Goal: Task Accomplishment & Management: Manage account settings

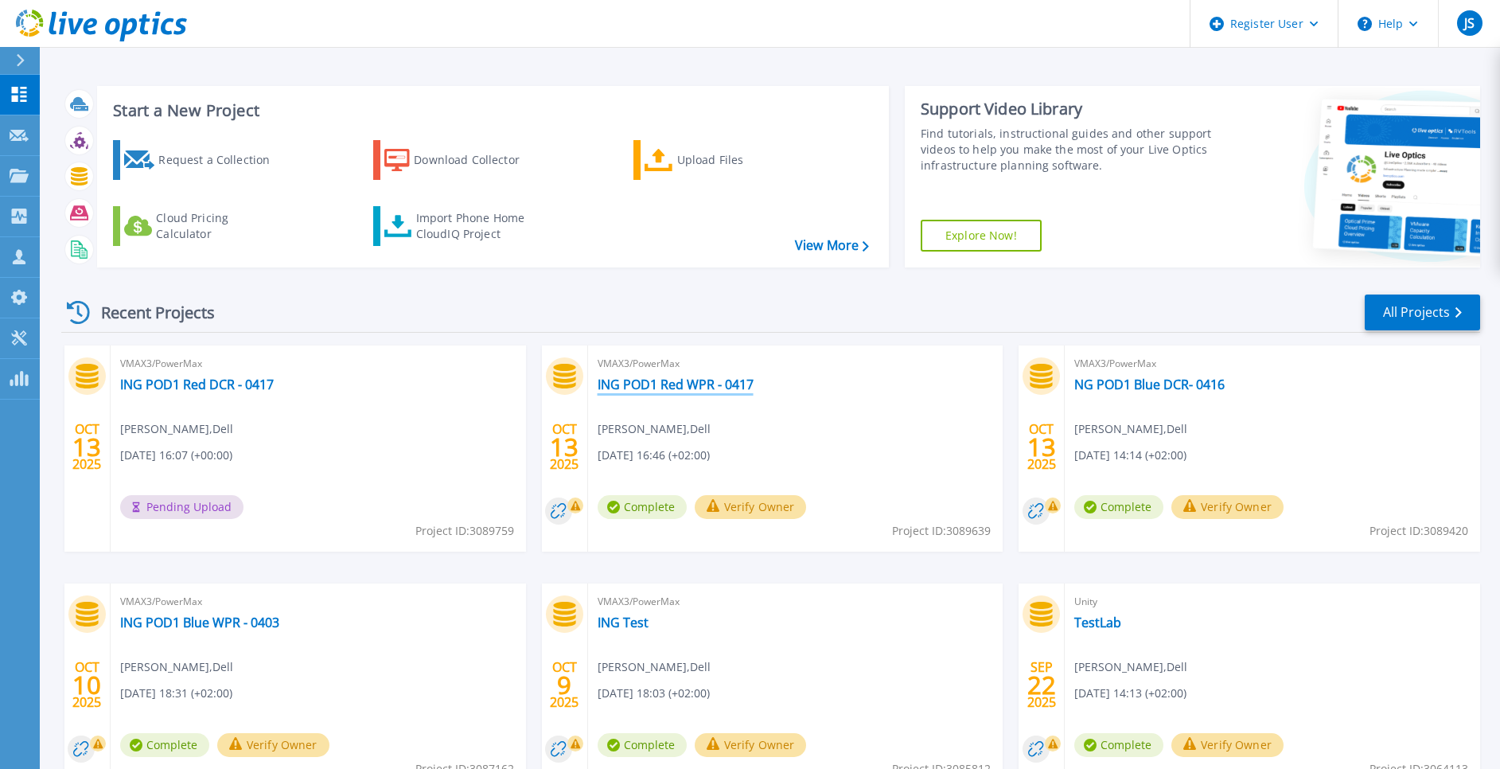
click at [622, 379] on link "ING POD1 Red WPR - 0417" at bounding box center [676, 384] width 156 height 16
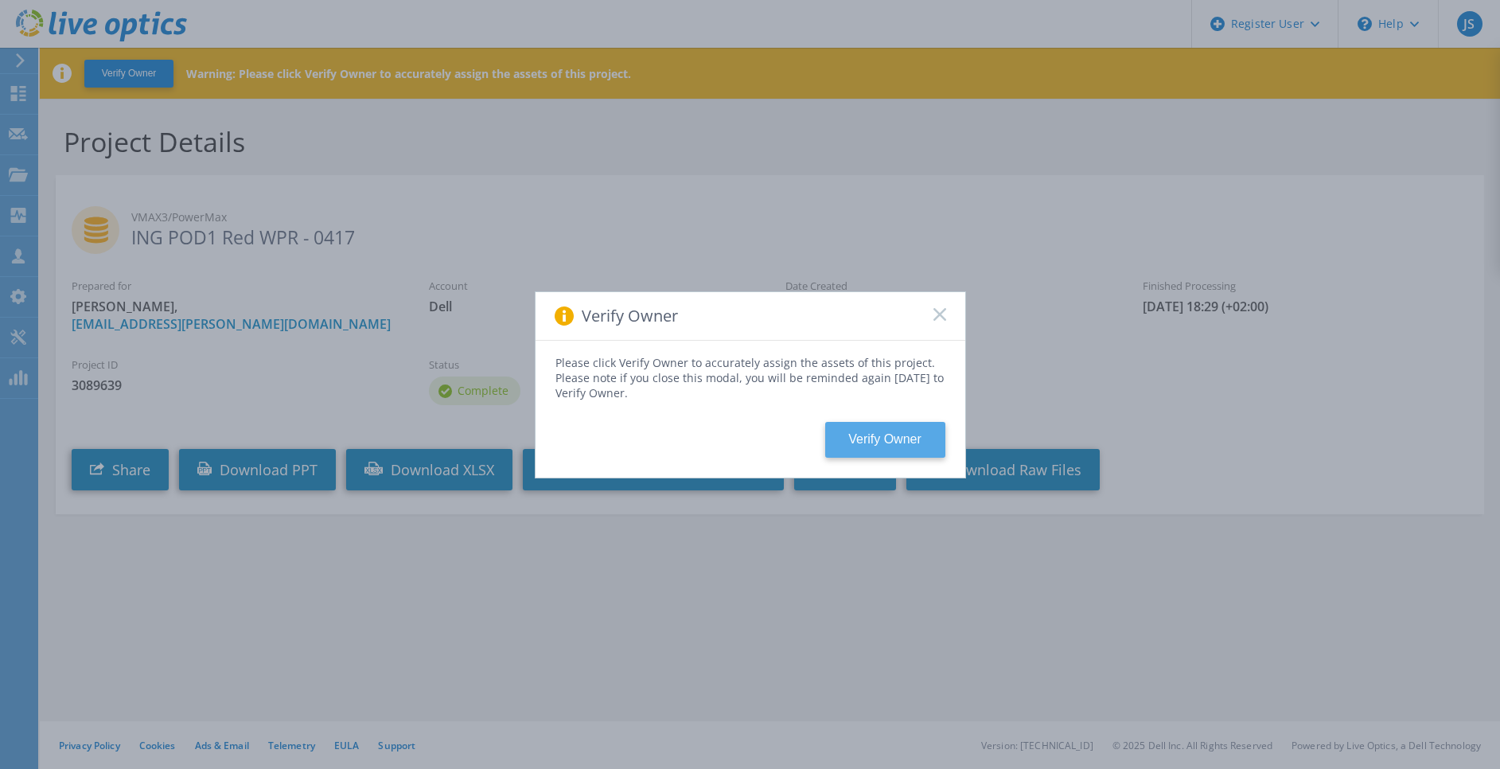
click at [851, 436] on button "Verify Owner" at bounding box center [885, 440] width 120 height 36
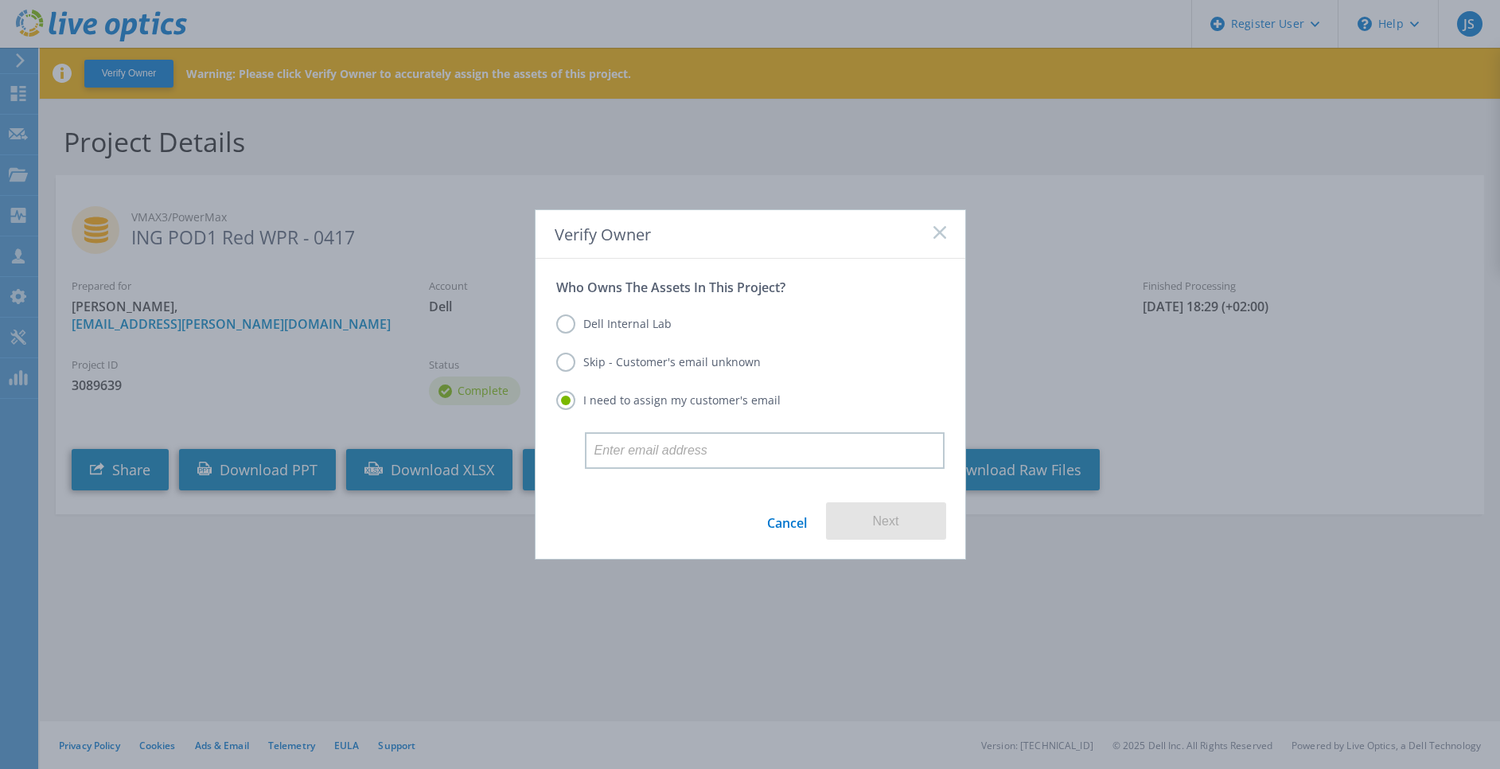
click at [551, 351] on div "Who Owns The Assets In This Project? Dell Internal Lab Skip - Customer's email …" at bounding box center [751, 368] width 430 height 218
click at [578, 362] on label "Skip - Customer's email unknown" at bounding box center [658, 362] width 205 height 19
click at [0, 0] on input "Skip - Customer's email unknown" at bounding box center [0, 0] width 0 height 0
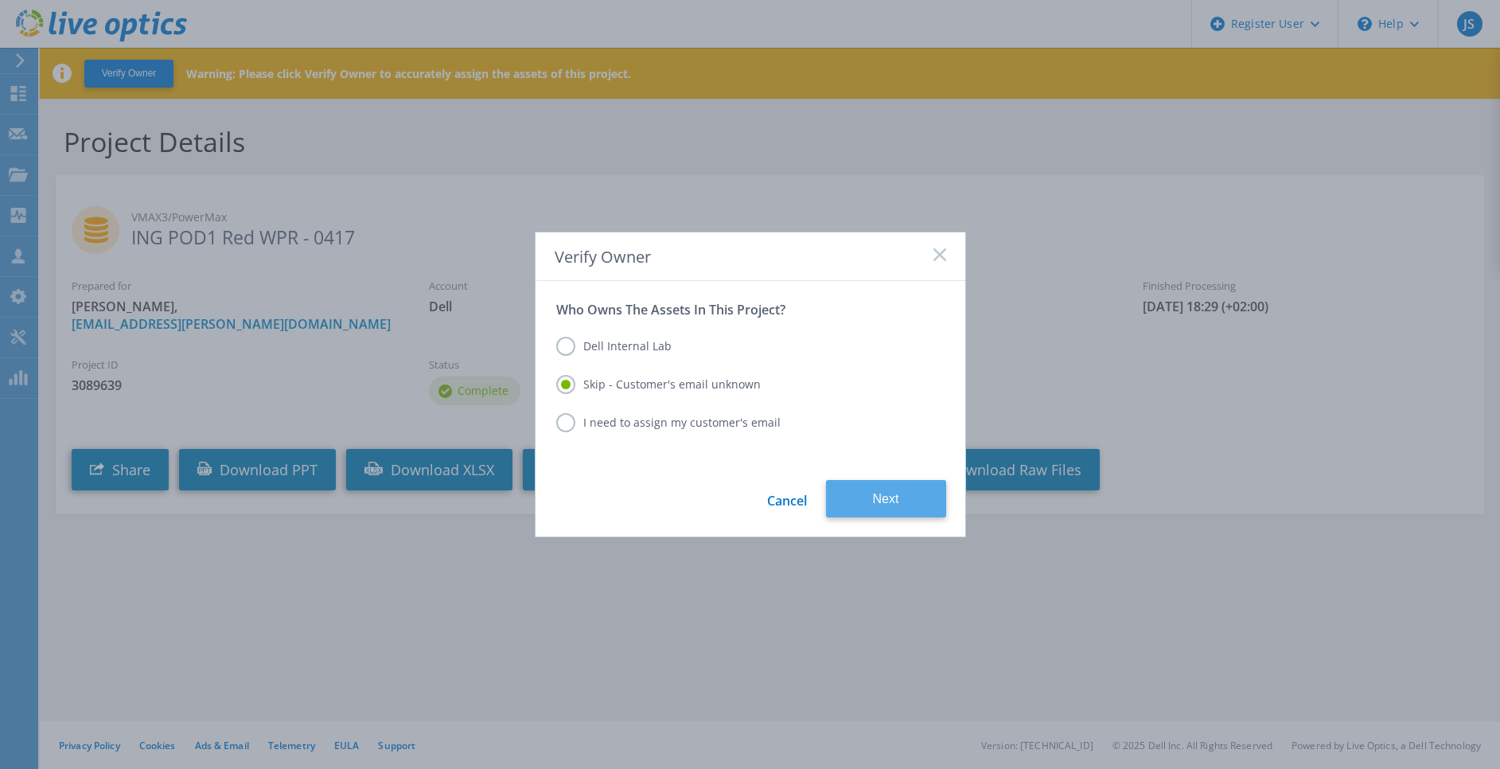
click at [867, 490] on button "Next" at bounding box center [886, 498] width 120 height 37
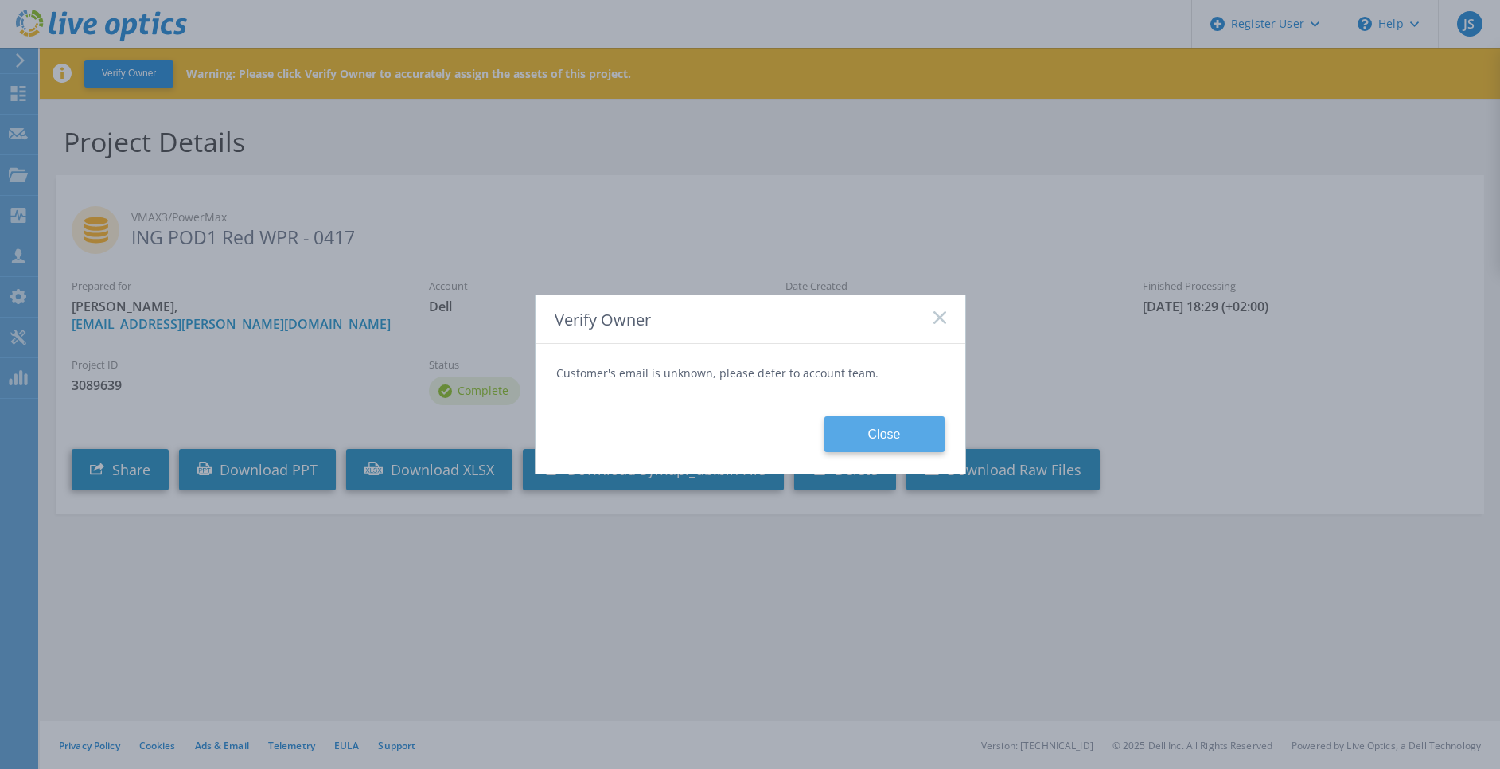
click at [893, 434] on button "Close" at bounding box center [884, 434] width 120 height 36
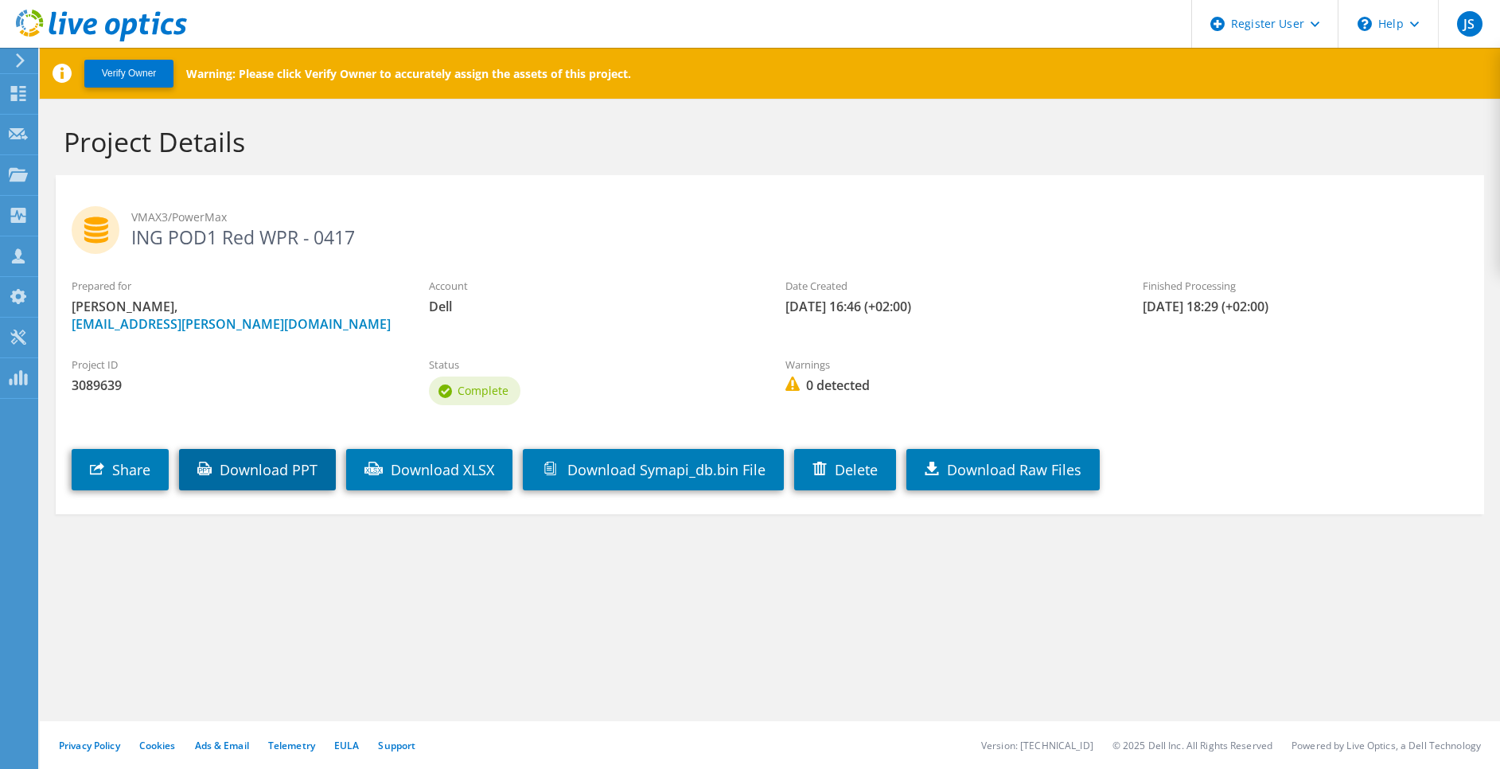
click at [253, 462] on link "Download PPT" at bounding box center [257, 469] width 157 height 41
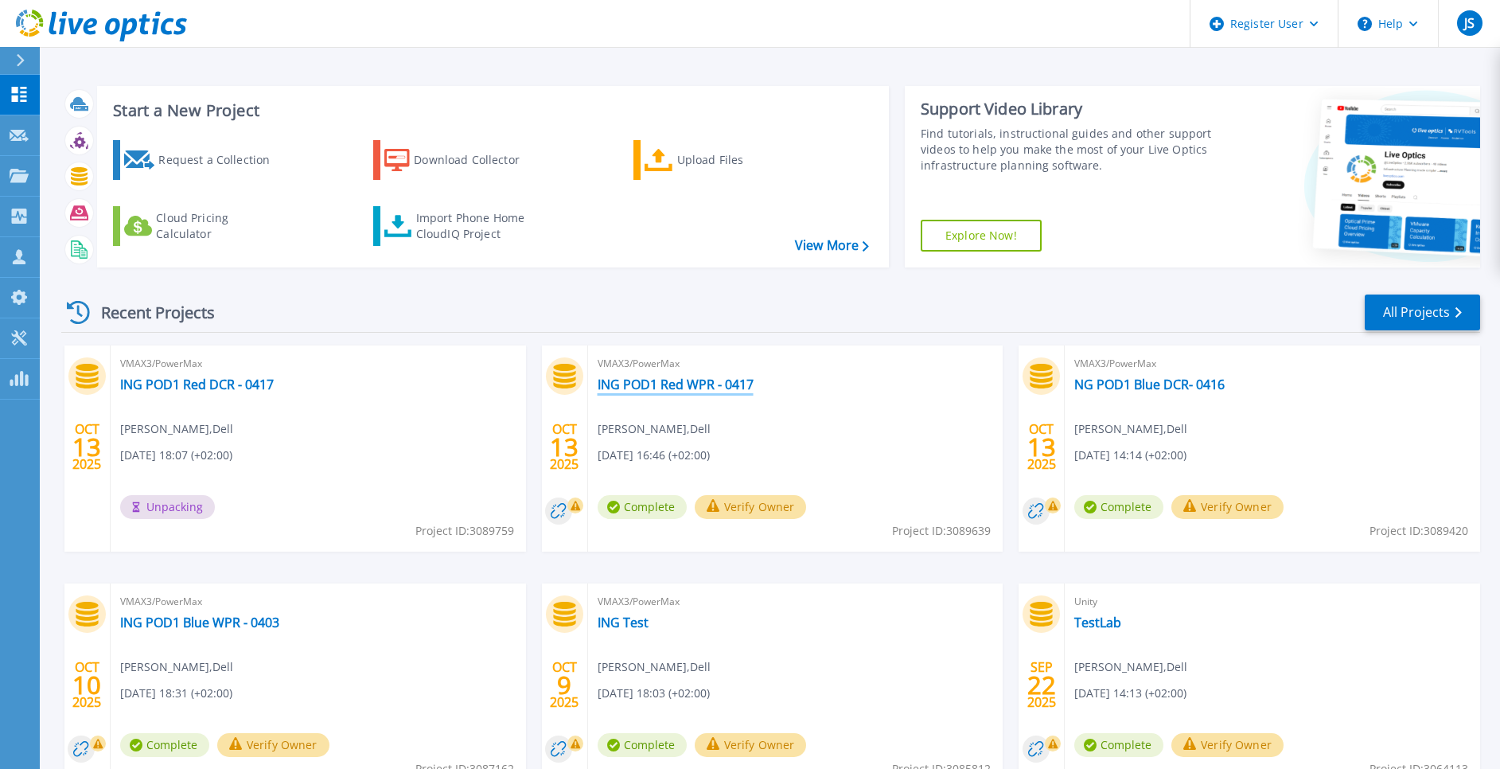
click at [618, 376] on link "ING POD1 Red WPR - 0417" at bounding box center [676, 384] width 156 height 16
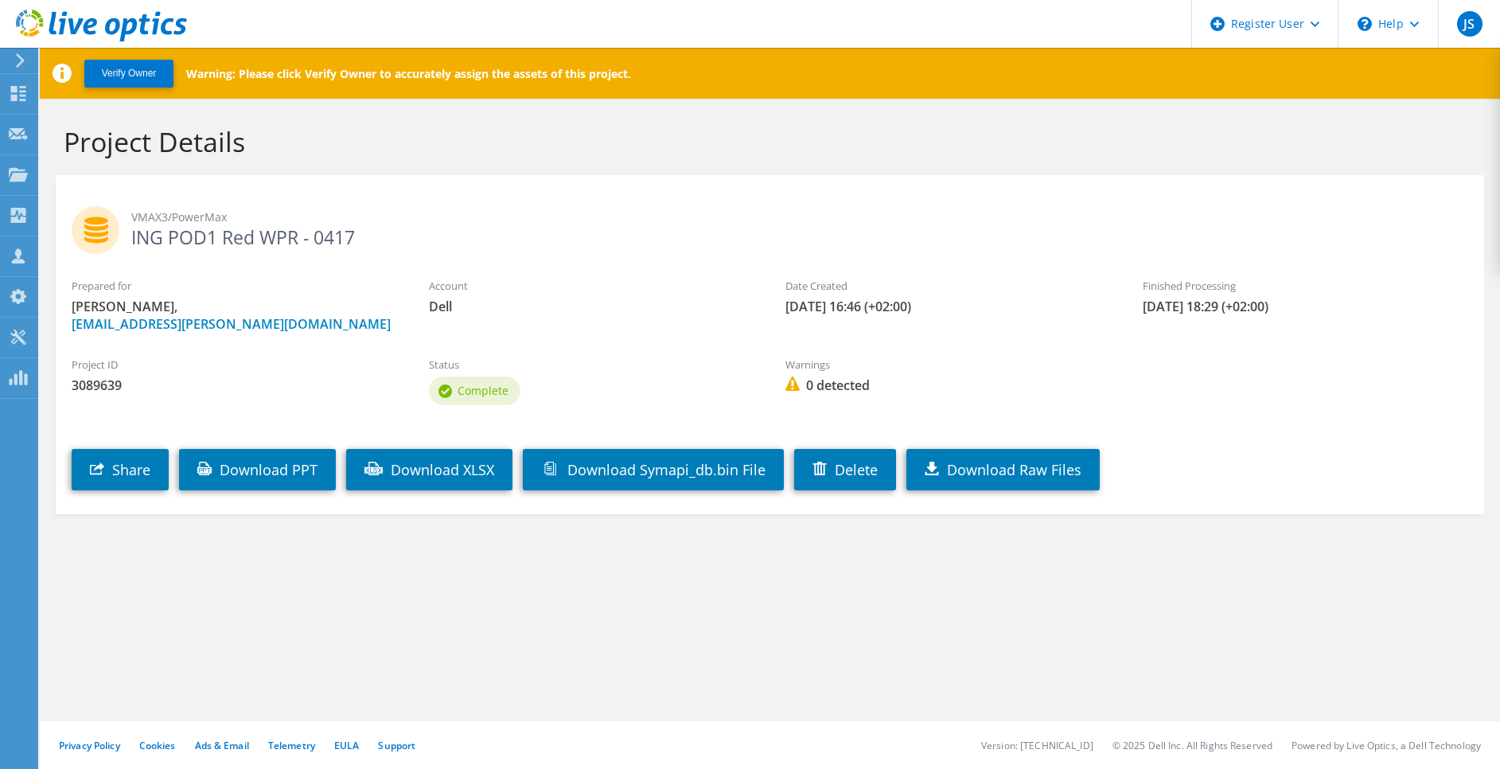
click at [64, 78] on icon at bounding box center [62, 73] width 19 height 19
